Goal: Information Seeking & Learning: Learn about a topic

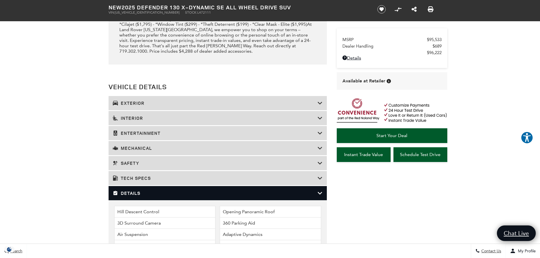
scroll to position [736, 0]
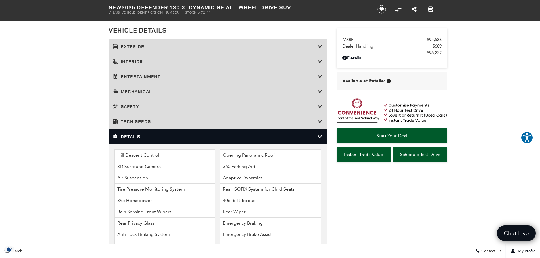
click at [163, 136] on h3 "Details" at bounding box center [215, 137] width 205 height 6
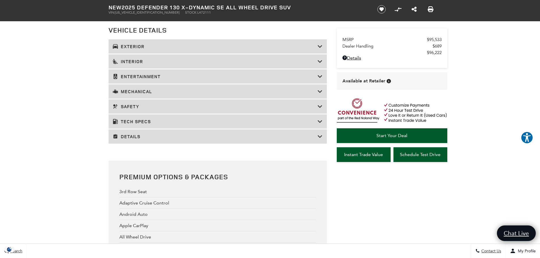
click at [163, 136] on h3 "Details" at bounding box center [215, 137] width 205 height 6
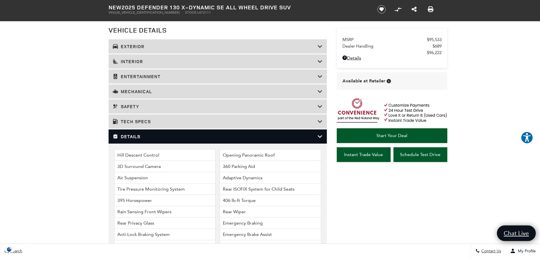
click at [160, 141] on div "Details" at bounding box center [217, 136] width 218 height 14
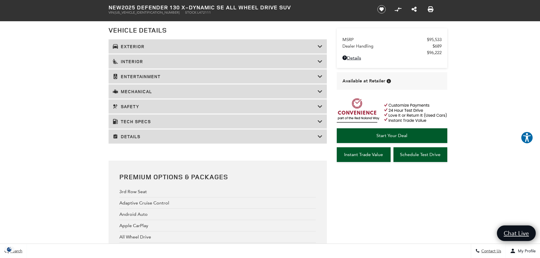
click at [153, 120] on h3 "Tech Specs" at bounding box center [215, 122] width 205 height 6
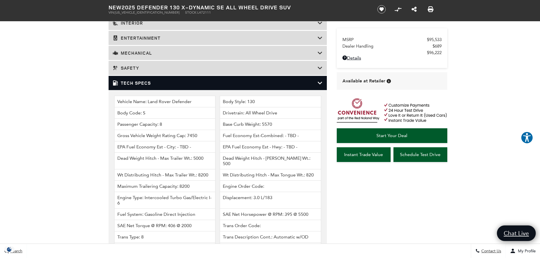
scroll to position [765, 0]
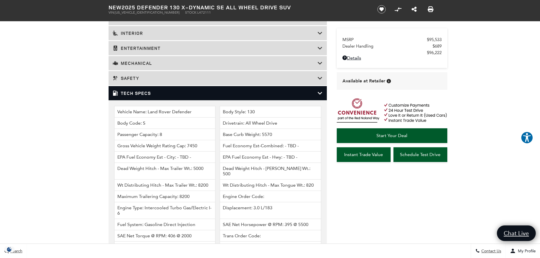
click at [140, 99] on div "Tech Specs" at bounding box center [217, 93] width 218 height 14
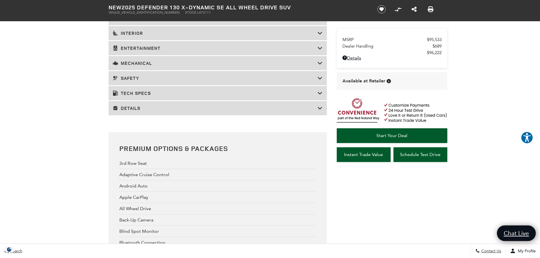
click at [141, 65] on h3 "Mechanical" at bounding box center [215, 63] width 205 height 6
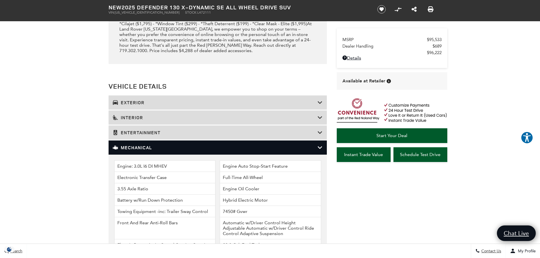
scroll to position [680, 0]
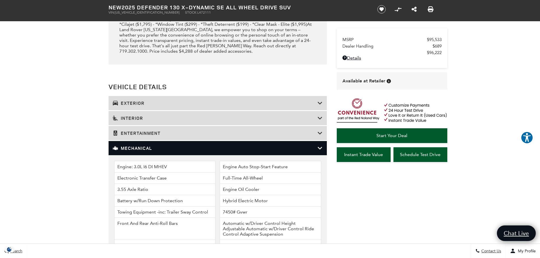
click at [143, 150] on h3 "Mechanical" at bounding box center [215, 148] width 205 height 6
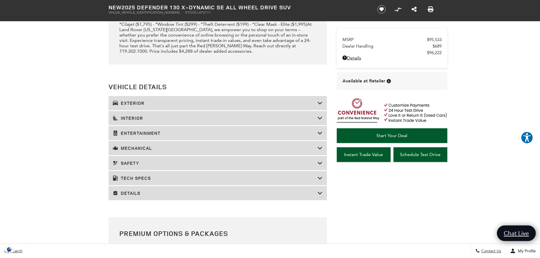
click at [144, 103] on h3 "Exterior" at bounding box center [215, 103] width 205 height 6
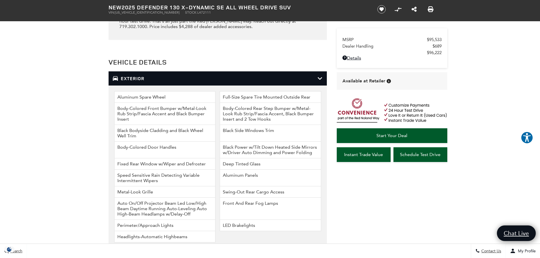
scroll to position [736, 0]
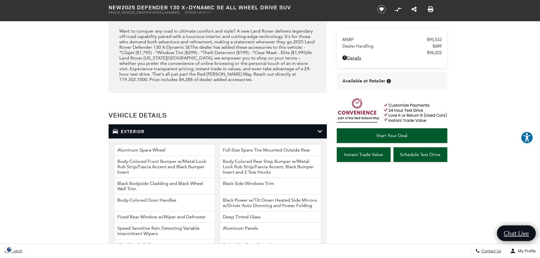
click at [156, 129] on div "Exterior" at bounding box center [217, 131] width 218 height 14
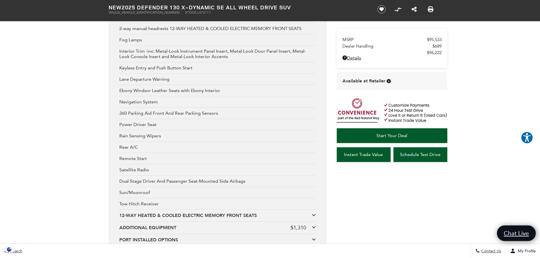
scroll to position [1020, 0]
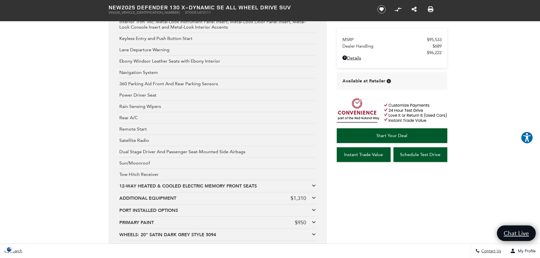
drag, startPoint x: 120, startPoint y: 151, endPoint x: 191, endPoint y: 161, distance: 72.1
click at [191, 161] on div "3rd Row Seat Adaptive Cruise Control Android Auto Apple CarPlay All Wheel Drive…" at bounding box center [217, 72] width 196 height 338
click at [189, 167] on div "Sun/Moonroof" at bounding box center [217, 162] width 196 height 11
drag, startPoint x: 127, startPoint y: 176, endPoint x: 154, endPoint y: 178, distance: 27.6
click at [154, 178] on div "Tow Hitch Receiver" at bounding box center [217, 174] width 196 height 11
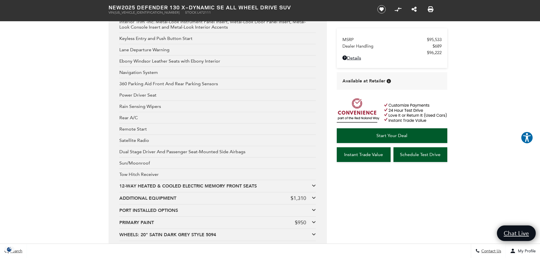
drag, startPoint x: 122, startPoint y: 165, endPoint x: 129, endPoint y: 166, distance: 6.3
click at [124, 165] on div "Sun/Moonroof" at bounding box center [217, 162] width 196 height 11
drag, startPoint x: 124, startPoint y: 137, endPoint x: 156, endPoint y: 143, distance: 33.1
click at [156, 143] on div "Satellite Radio" at bounding box center [217, 140] width 196 height 11
drag, startPoint x: 133, startPoint y: 129, endPoint x: 154, endPoint y: 131, distance: 20.5
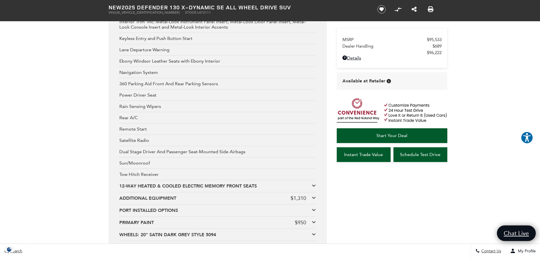
click at [153, 131] on div "Remote Start" at bounding box center [217, 128] width 196 height 11
drag, startPoint x: 127, startPoint y: 118, endPoint x: 144, endPoint y: 119, distance: 16.7
click at [149, 121] on div "Rear A/C" at bounding box center [217, 117] width 196 height 11
drag, startPoint x: 150, startPoint y: 111, endPoint x: 161, endPoint y: 112, distance: 10.6
click at [164, 112] on div "3rd Row Seat Adaptive Cruise Control Android Auto Apple CarPlay All Wheel Drive…" at bounding box center [217, 72] width 196 height 338
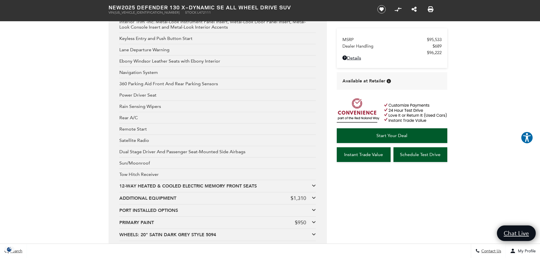
scroll to position [991, 0]
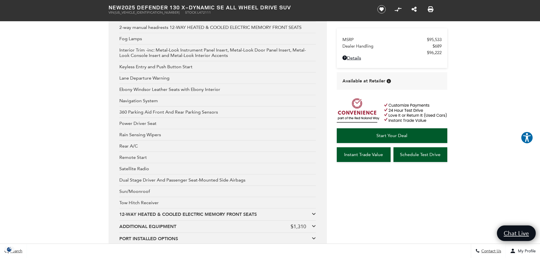
click at [164, 122] on div "Power Driver Seat" at bounding box center [217, 123] width 196 height 11
drag, startPoint x: 163, startPoint y: 120, endPoint x: 168, endPoint y: 119, distance: 4.7
click at [170, 120] on div "3rd Row Seat Adaptive Cruise Control Android Auto Apple CarPlay All Wheel Drive…" at bounding box center [217, 100] width 196 height 338
click at [140, 105] on div "Navigation System" at bounding box center [217, 100] width 196 height 11
drag, startPoint x: 131, startPoint y: 103, endPoint x: 153, endPoint y: 107, distance: 21.7
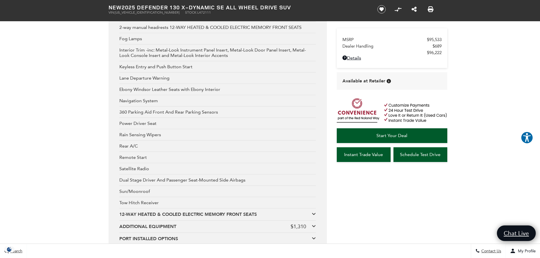
click at [153, 107] on div "3rd Row Seat Adaptive Cruise Control Android Auto Apple CarPlay All Wheel Drive…" at bounding box center [217, 100] width 196 height 338
click at [152, 107] on div "360 Parking Aid Front And Rear Parking Sensors" at bounding box center [217, 112] width 196 height 11
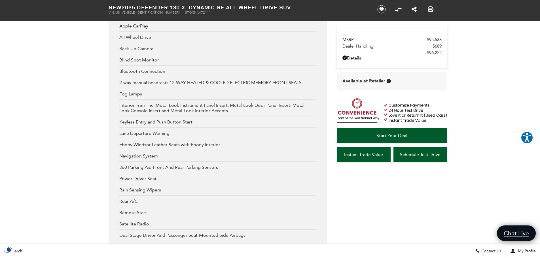
scroll to position [935, 0]
click at [152, 108] on div "Interior Trim -inc: Metal-Look Instrument Panel Insert, Metal-Look Door Panel I…" at bounding box center [217, 109] width 196 height 17
click at [158, 113] on div "Interior Trim -inc: Metal-Look Instrument Panel Insert, Metal-Look Door Panel I…" at bounding box center [217, 109] width 196 height 17
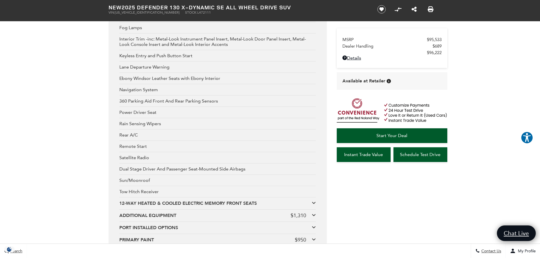
scroll to position [1020, 0]
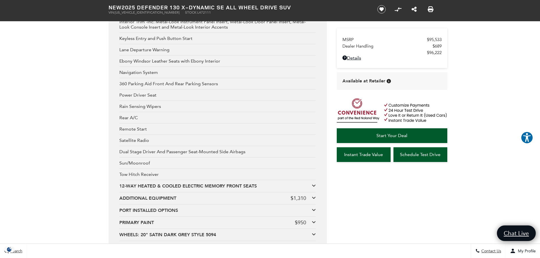
drag, startPoint x: 116, startPoint y: 173, endPoint x: 165, endPoint y: 174, distance: 49.0
click at [165, 174] on div "Premium Options & Packages 3rd Row Seat Adaptive Cruise Control Android Auto Ap…" at bounding box center [217, 64] width 218 height 374
click at [165, 176] on div "Tow Hitch Receiver" at bounding box center [217, 174] width 196 height 11
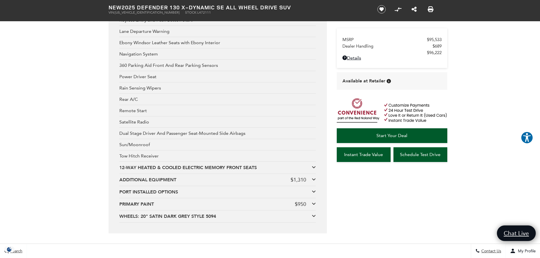
scroll to position [1048, 0]
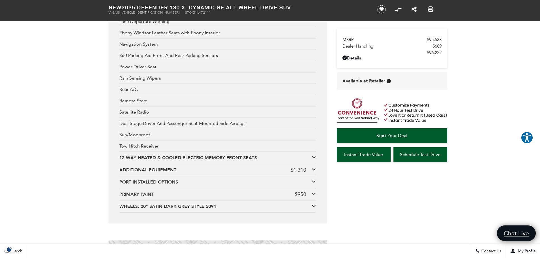
click at [176, 170] on div "ADDITIONAL EQUIPMENT" at bounding box center [204, 170] width 171 height 6
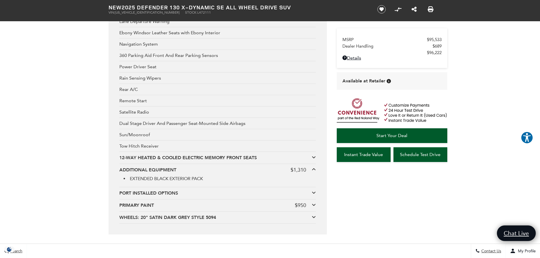
click at [176, 170] on div "ADDITIONAL EQUIPMENT" at bounding box center [204, 170] width 171 height 6
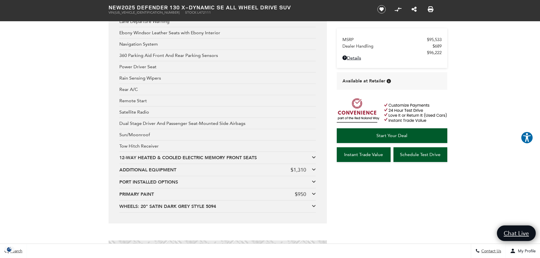
click at [165, 182] on div "PORT INSTALLED OPTIONS" at bounding box center [215, 182] width 192 height 6
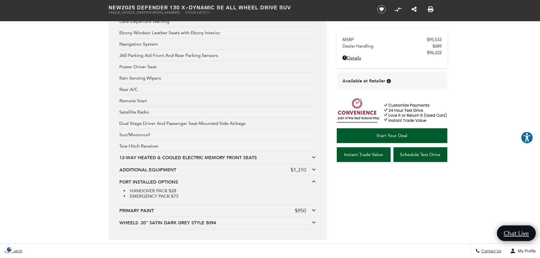
click at [165, 182] on div "PORT INSTALLED OPTIONS" at bounding box center [215, 182] width 192 height 6
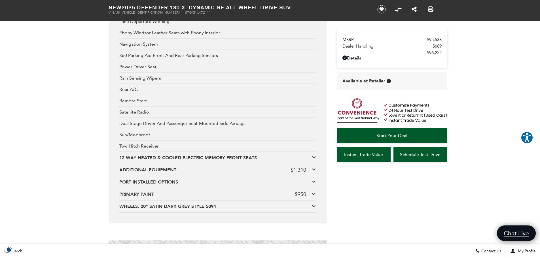
click at [153, 193] on div "PRIMARY PAINT" at bounding box center [206, 194] width 175 height 6
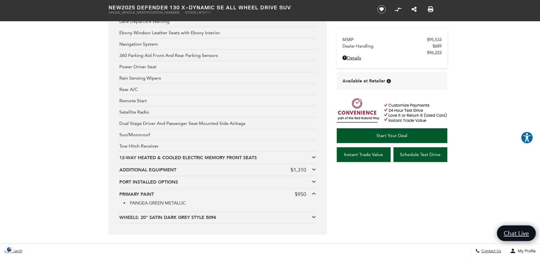
click at [153, 193] on div "PRIMARY PAINT" at bounding box center [206, 194] width 175 height 6
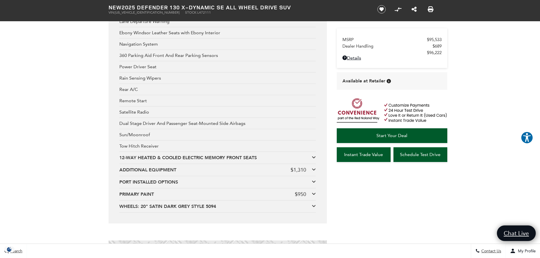
click at [153, 205] on div "WHEELS: 20" SATIN DARK GREY STYLE 5094" at bounding box center [215, 206] width 192 height 6
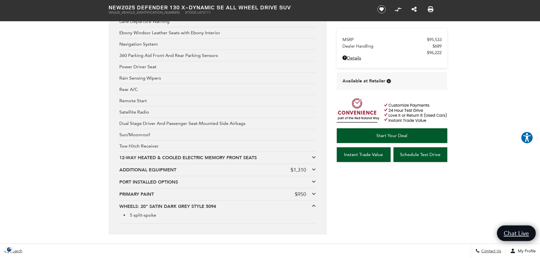
click at [153, 205] on div "WHEELS: 20" SATIN DARK GREY STYLE 5094" at bounding box center [215, 206] width 192 height 6
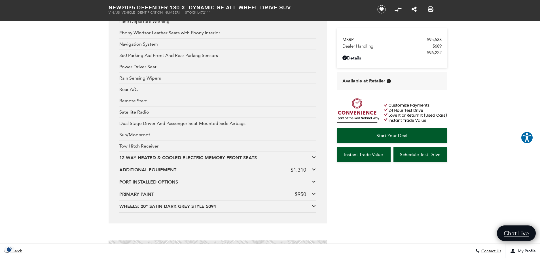
click at [157, 152] on div "12-WAY HEATED & COOLED ELECTRIC MEMORY FRONT SEATS 2-way manual headrests" at bounding box center [217, 158] width 196 height 12
click at [158, 155] on div "12-WAY HEATED & COOLED ELECTRIC MEMORY FRONT SEATS" at bounding box center [215, 158] width 192 height 6
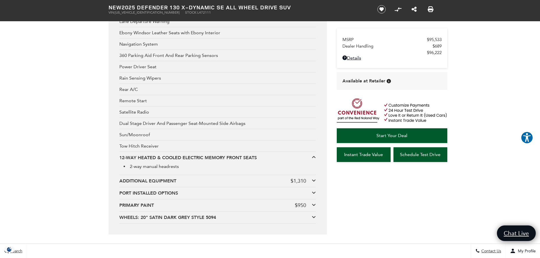
click at [158, 155] on div "12-WAY HEATED & COOLED ELECTRIC MEMORY FRONT SEATS" at bounding box center [215, 158] width 192 height 6
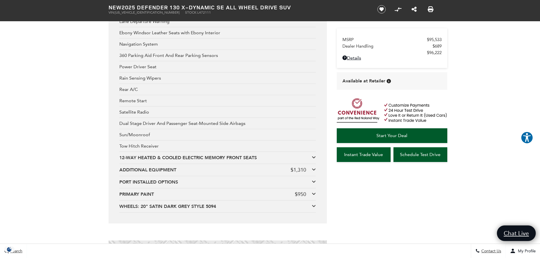
drag, startPoint x: 121, startPoint y: 145, endPoint x: 139, endPoint y: 142, distance: 18.7
click at [144, 146] on div "Tow Hitch Receiver" at bounding box center [217, 145] width 196 height 11
drag, startPoint x: 132, startPoint y: 136, endPoint x: 152, endPoint y: 141, distance: 21.0
click at [152, 141] on div "3rd Row Seat Adaptive Cruise Control Android Auto Apple CarPlay All Wheel Drive…" at bounding box center [217, 44] width 196 height 338
drag, startPoint x: 123, startPoint y: 124, endPoint x: 155, endPoint y: 128, distance: 31.7
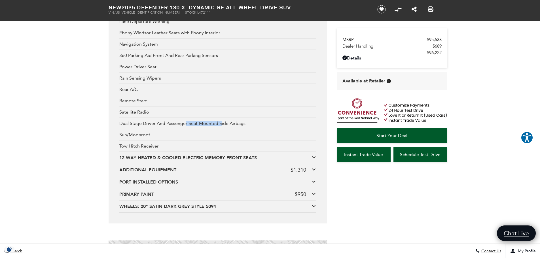
click at [155, 128] on div "Dual Stage Driver And Passenger Seat-Mounted Side Airbags" at bounding box center [217, 123] width 196 height 11
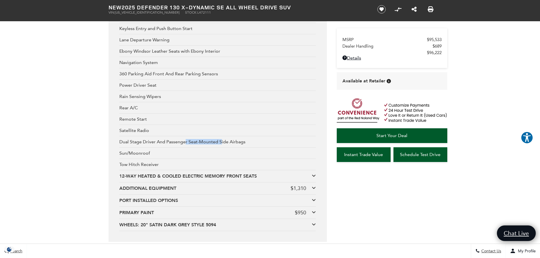
scroll to position [1020, 0]
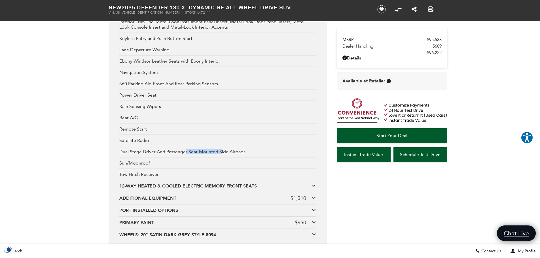
drag, startPoint x: 129, startPoint y: 141, endPoint x: 143, endPoint y: 143, distance: 13.8
click at [143, 143] on div "Satellite Radio" at bounding box center [217, 140] width 196 height 11
drag, startPoint x: 140, startPoint y: 129, endPoint x: 137, endPoint y: 124, distance: 5.7
click at [144, 129] on div "Remote Start" at bounding box center [217, 128] width 196 height 11
drag, startPoint x: 129, startPoint y: 117, endPoint x: 144, endPoint y: 112, distance: 15.7
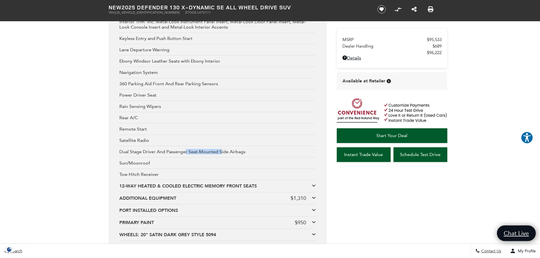
click at [145, 117] on div "Rear A/C" at bounding box center [217, 117] width 196 height 11
drag, startPoint x: 133, startPoint y: 103, endPoint x: 154, endPoint y: 105, distance: 21.3
click at [154, 105] on div "Rain Sensing Wipers" at bounding box center [217, 106] width 196 height 11
drag, startPoint x: 146, startPoint y: 93, endPoint x: 154, endPoint y: 94, distance: 8.0
click at [156, 94] on div "Power Driver Seat" at bounding box center [217, 95] width 196 height 11
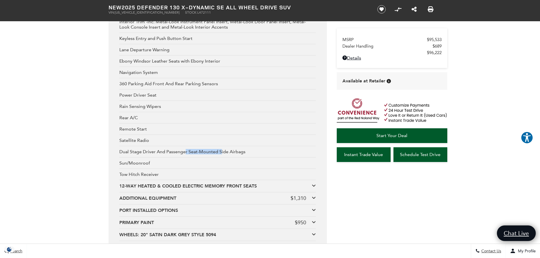
drag, startPoint x: 137, startPoint y: 81, endPoint x: 171, endPoint y: 98, distance: 38.0
click at [173, 84] on div "360 Parking Aid Front And Rear Parking Sensors" at bounding box center [217, 83] width 196 height 11
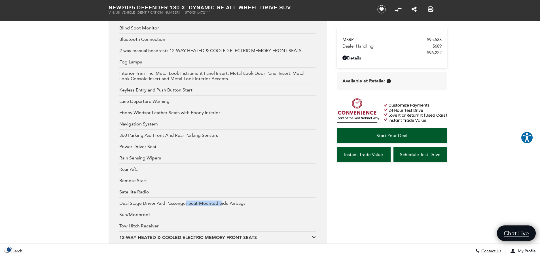
scroll to position [963, 0]
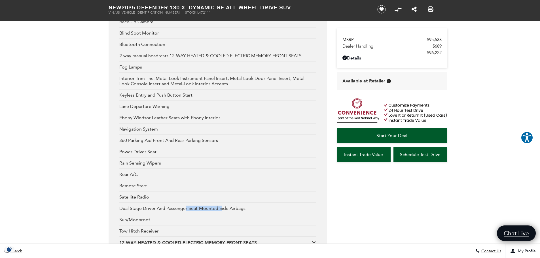
drag, startPoint x: 137, startPoint y: 129, endPoint x: 142, endPoint y: 122, distance: 8.1
click at [146, 129] on div "Navigation System" at bounding box center [217, 128] width 196 height 11
drag, startPoint x: 137, startPoint y: 119, endPoint x: 150, endPoint y: 120, distance: 13.6
click at [150, 120] on div "Ebony Windsor Leather Seats with Ebony Interior" at bounding box center [217, 117] width 196 height 11
drag, startPoint x: 135, startPoint y: 109, endPoint x: 156, endPoint y: 112, distance: 21.2
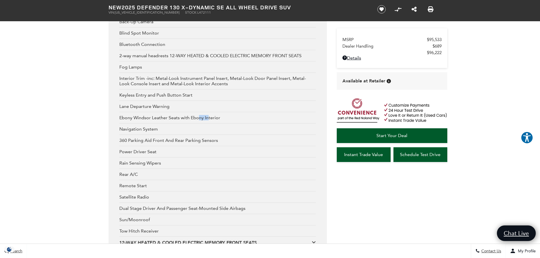
click at [157, 110] on div "Lane Departure Warning" at bounding box center [217, 106] width 196 height 11
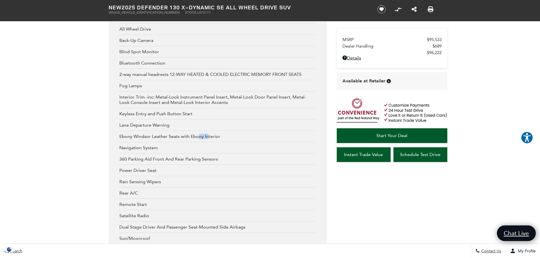
scroll to position [935, 0]
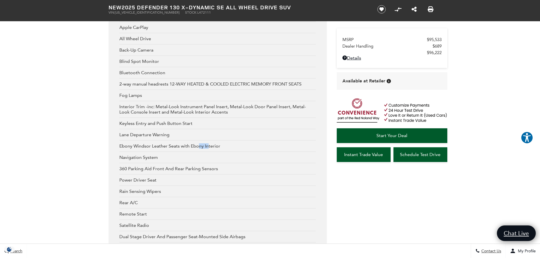
drag, startPoint x: 137, startPoint y: 122, endPoint x: 154, endPoint y: 121, distance: 17.1
click at [156, 123] on div "Keyless Entry and Push Button Start" at bounding box center [217, 123] width 196 height 11
drag, startPoint x: 142, startPoint y: 109, endPoint x: 166, endPoint y: 116, distance: 24.6
click at [167, 112] on div "Interior Trim -inc: Metal-Look Instrument Panel Insert, Metal-Look Door Panel I…" at bounding box center [217, 109] width 196 height 17
click at [167, 120] on div "Keyless Entry and Push Button Start" at bounding box center [217, 123] width 196 height 11
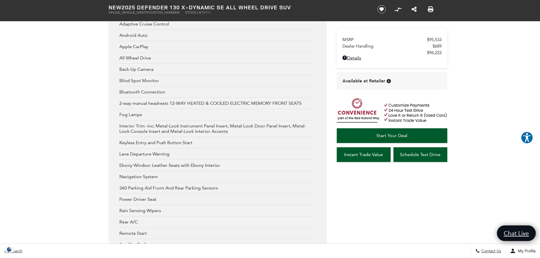
scroll to position [906, 0]
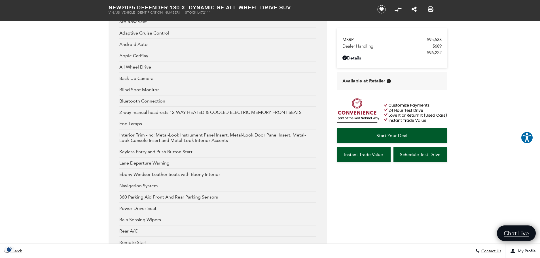
click at [150, 131] on div "Interior Trim -inc: Metal-Look Instrument Panel Insert, Metal-Look Door Panel I…" at bounding box center [217, 137] width 196 height 17
drag, startPoint x: 135, startPoint y: 115, endPoint x: 179, endPoint y: 119, distance: 43.8
click at [179, 119] on div "3rd Row Seat Adaptive Cruise Control Android Auto Apple CarPlay All Wheel Drive…" at bounding box center [217, 185] width 196 height 338
click at [165, 126] on div "Fog Lamps" at bounding box center [217, 123] width 196 height 11
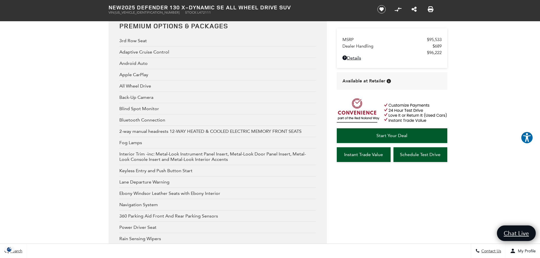
scroll to position [878, 0]
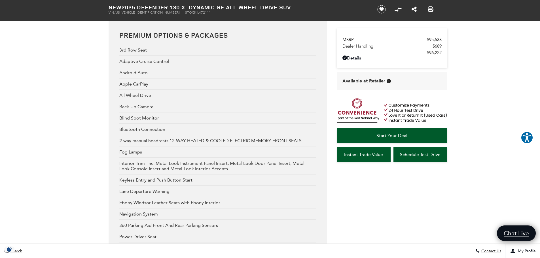
drag, startPoint x: 129, startPoint y: 115, endPoint x: 144, endPoint y: 116, distance: 15.0
click at [144, 116] on div "Blind Spot Monitor" at bounding box center [217, 117] width 196 height 11
drag, startPoint x: 131, startPoint y: 107, endPoint x: 136, endPoint y: 101, distance: 7.0
click at [144, 108] on div "Back-Up Camera" at bounding box center [217, 106] width 196 height 11
drag, startPoint x: 134, startPoint y: 99, endPoint x: 144, endPoint y: 100, distance: 9.7
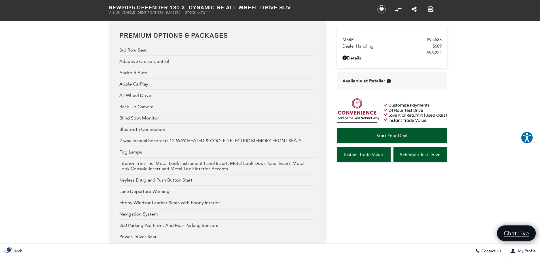
click at [144, 100] on div "All Wheel Drive" at bounding box center [217, 95] width 196 height 11
drag, startPoint x: 127, startPoint y: 86, endPoint x: 150, endPoint y: 93, distance: 23.9
click at [149, 89] on div "Apple CarPlay" at bounding box center [217, 83] width 196 height 11
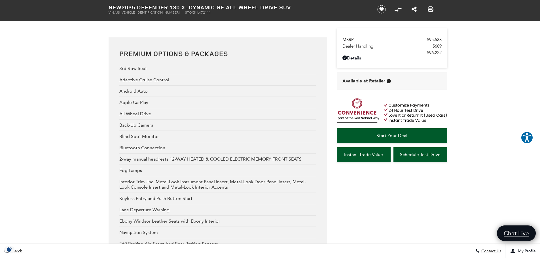
scroll to position [850, 0]
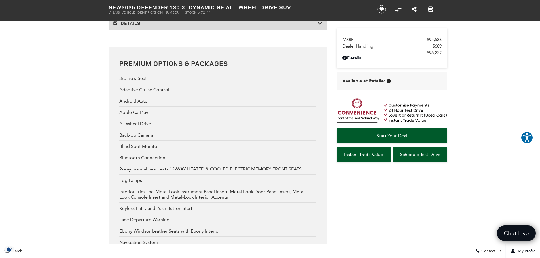
click at [156, 111] on div "Apple CarPlay" at bounding box center [217, 112] width 196 height 11
click at [155, 114] on div "Apple CarPlay" at bounding box center [217, 112] width 196 height 11
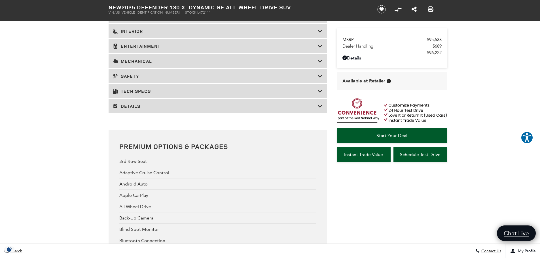
scroll to position [765, 0]
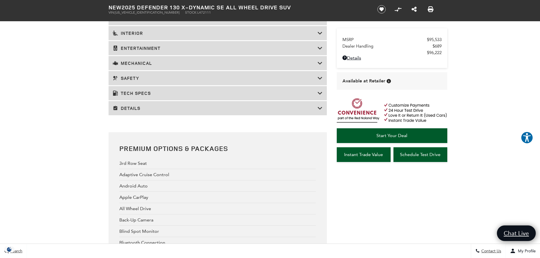
click at [231, 114] on div "Details" at bounding box center [217, 108] width 218 height 14
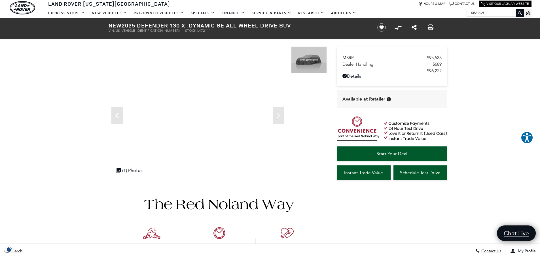
scroll to position [0, 0]
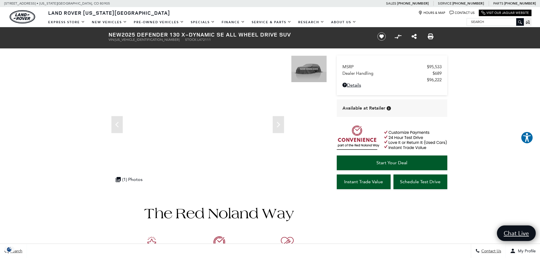
drag, startPoint x: 63, startPoint y: 86, endPoint x: 52, endPoint y: 52, distance: 36.5
